Goal: Check status: Check status

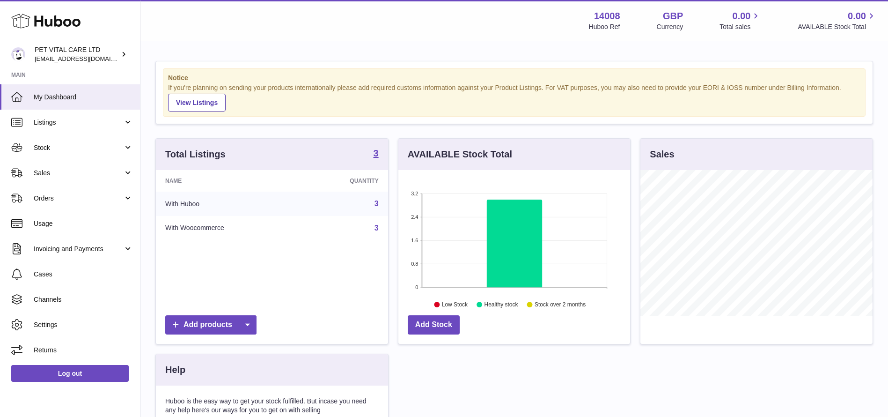
scroll to position [146, 232]
click at [44, 167] on link "Sales" at bounding box center [70, 172] width 140 height 25
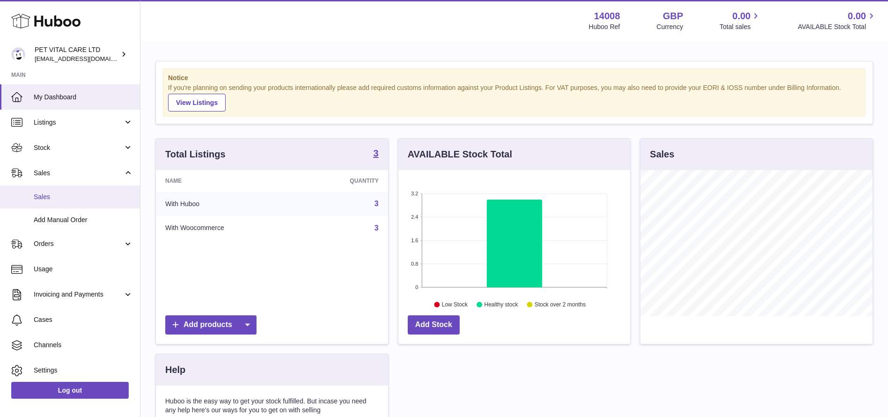
click at [46, 198] on span "Sales" at bounding box center [83, 196] width 99 height 9
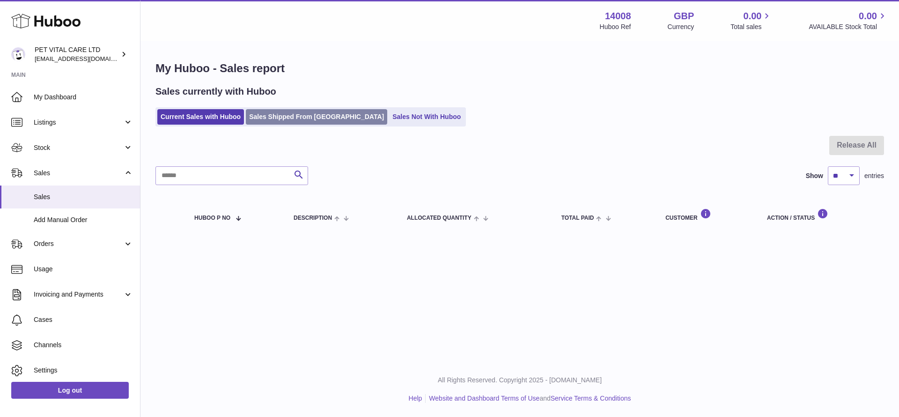
click at [294, 113] on link "Sales Shipped From [GEOGRAPHIC_DATA]" at bounding box center [316, 116] width 141 height 15
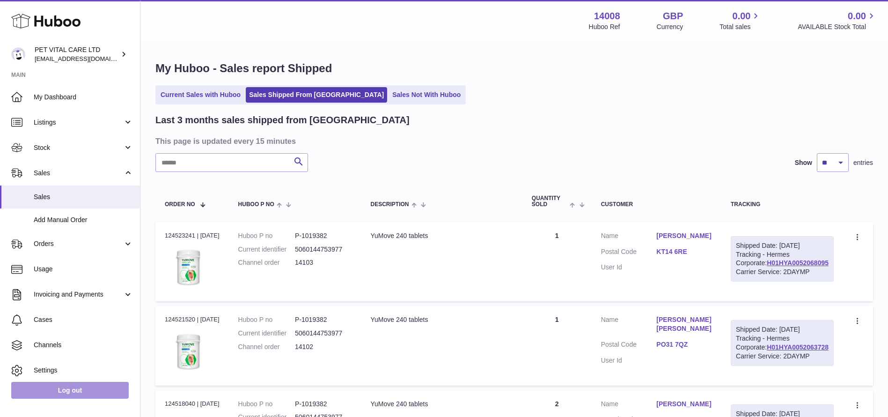
click at [59, 393] on link "Log out" at bounding box center [70, 390] width 118 height 17
